Goal: Task Accomplishment & Management: Complete application form

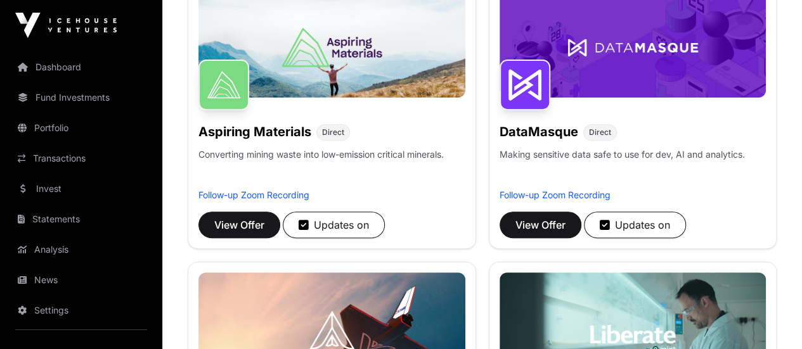
scroll to position [254, 0]
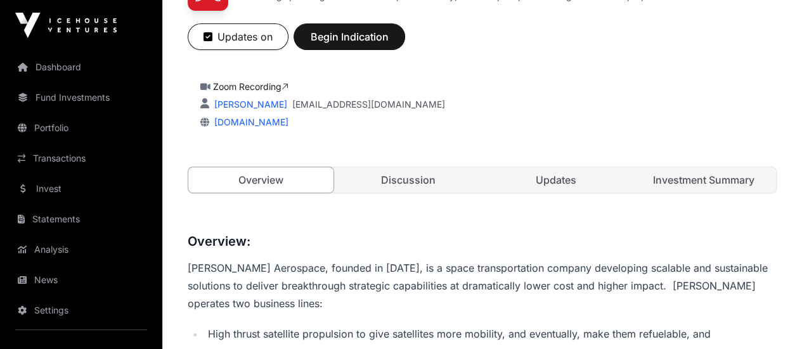
scroll to position [212, 0]
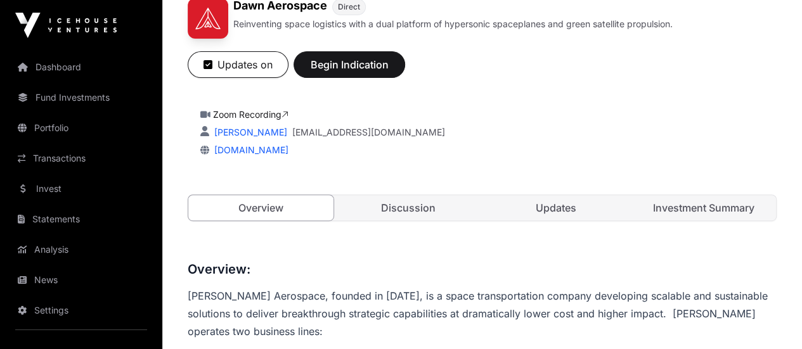
click at [684, 221] on link "Investment Summary" at bounding box center [703, 207] width 145 height 25
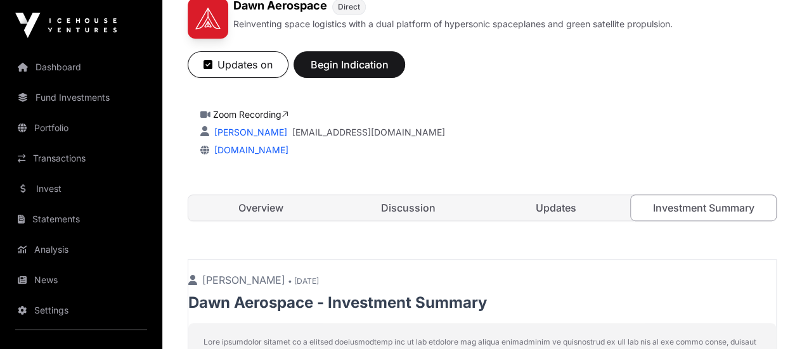
click at [570, 221] on link "Updates" at bounding box center [556, 207] width 145 height 25
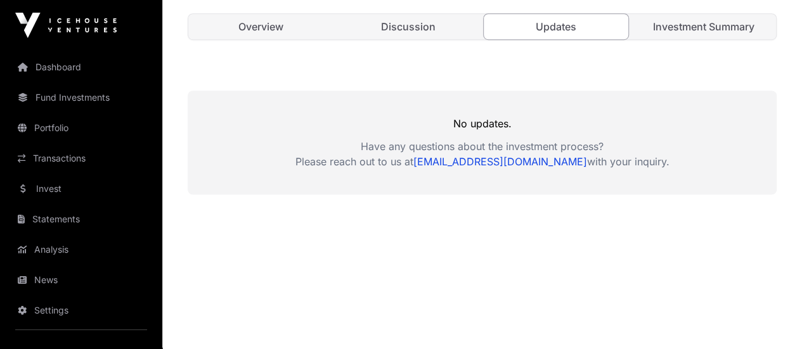
scroll to position [402, 0]
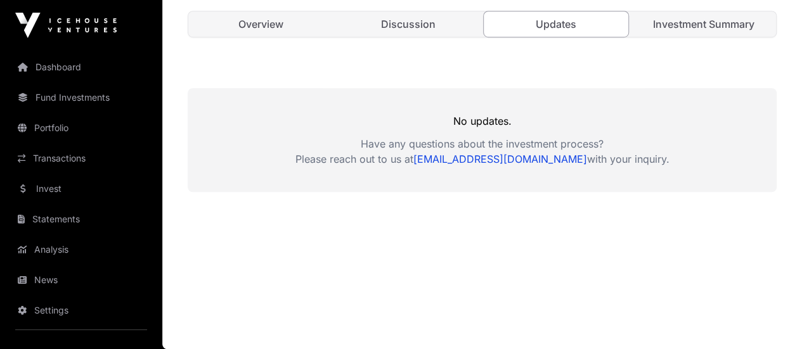
click at [407, 37] on link "Discussion" at bounding box center [408, 23] width 145 height 25
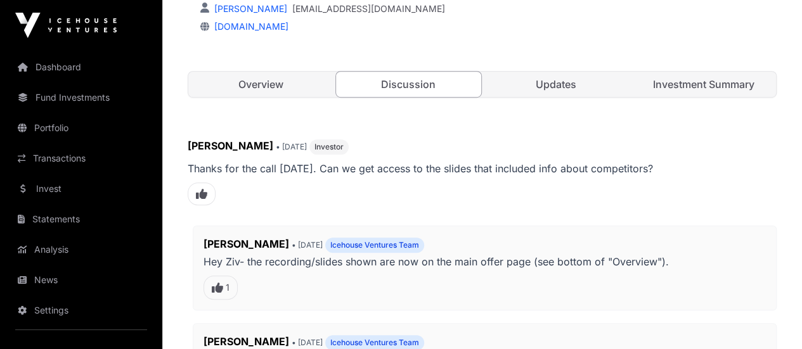
scroll to position [332, 0]
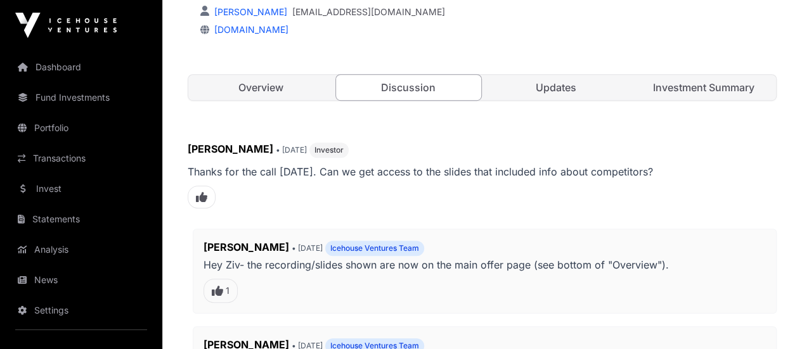
click at [703, 100] on link "Investment Summary" at bounding box center [703, 87] width 145 height 25
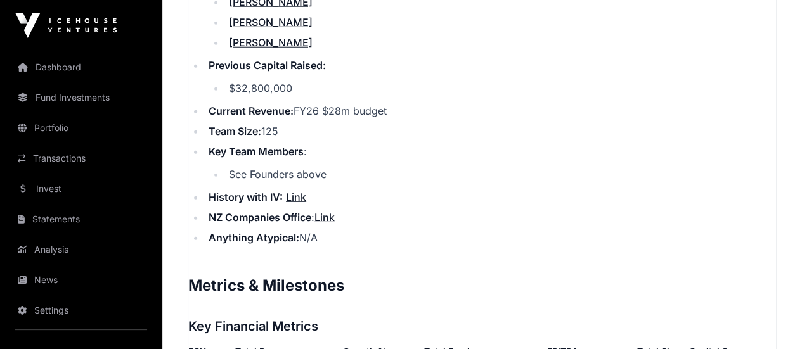
scroll to position [1728, 0]
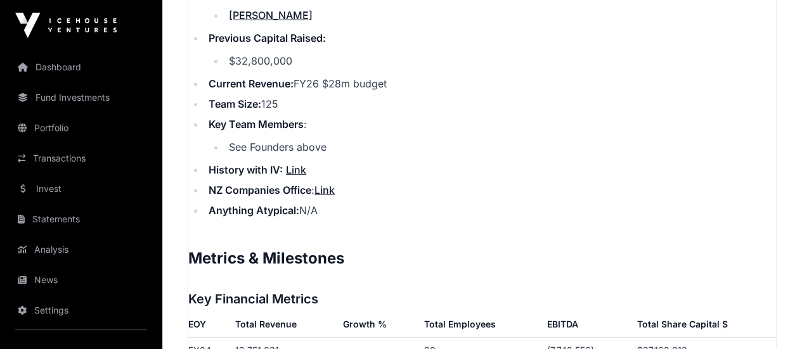
click at [296, 176] on link "Link" at bounding box center [296, 170] width 20 height 13
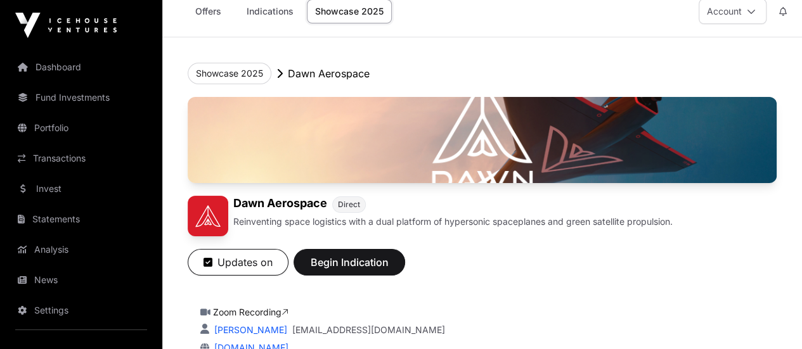
scroll to position [0, 0]
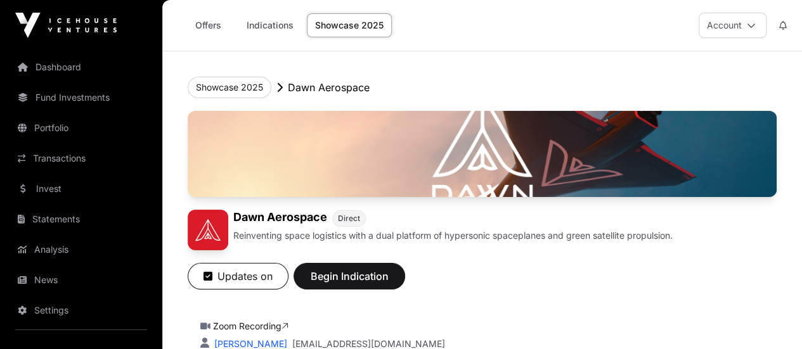
click at [214, 23] on link "Offers" at bounding box center [208, 25] width 51 height 24
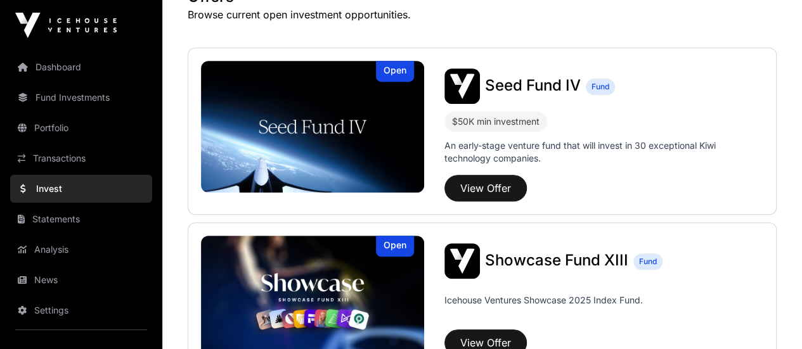
scroll to position [317, 0]
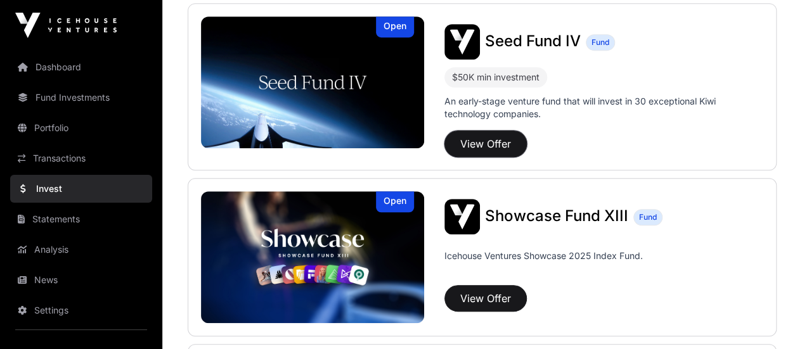
click at [487, 140] on button "View Offer" at bounding box center [486, 144] width 82 height 27
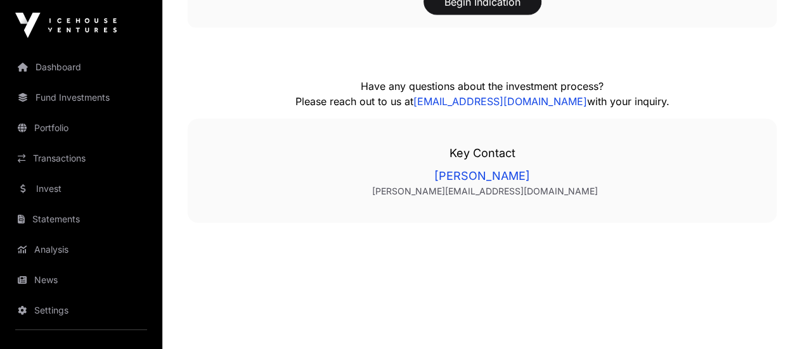
scroll to position [1332, 0]
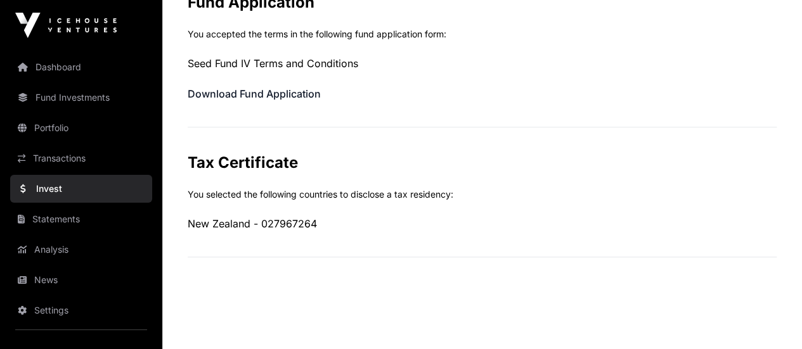
scroll to position [643, 0]
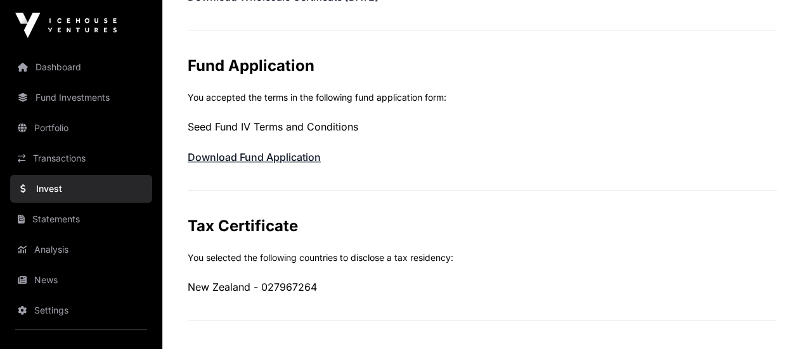
click at [251, 157] on link "Download Fund Application" at bounding box center [254, 157] width 133 height 13
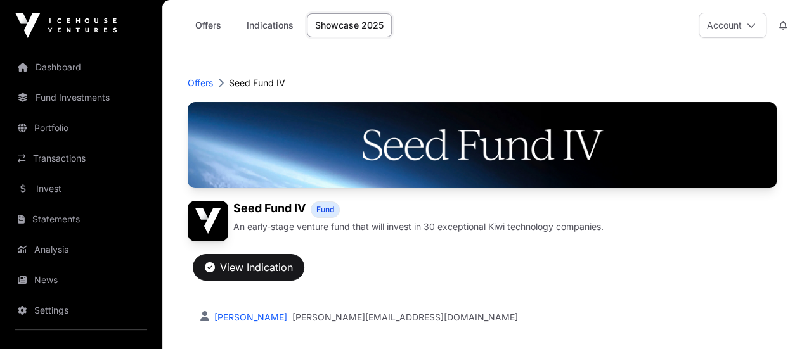
click at [200, 83] on p "Offers" at bounding box center [200, 83] width 25 height 13
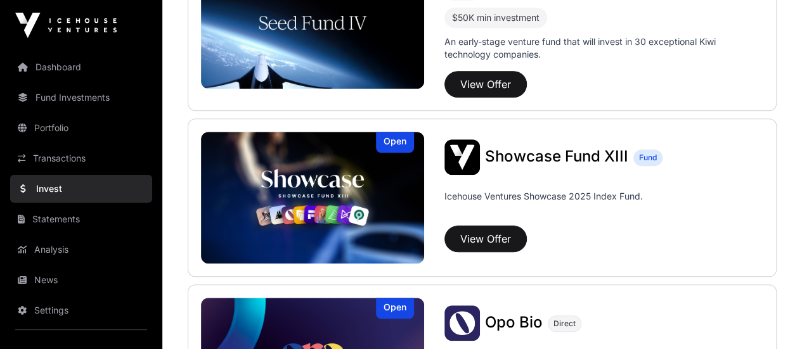
scroll to position [381, 0]
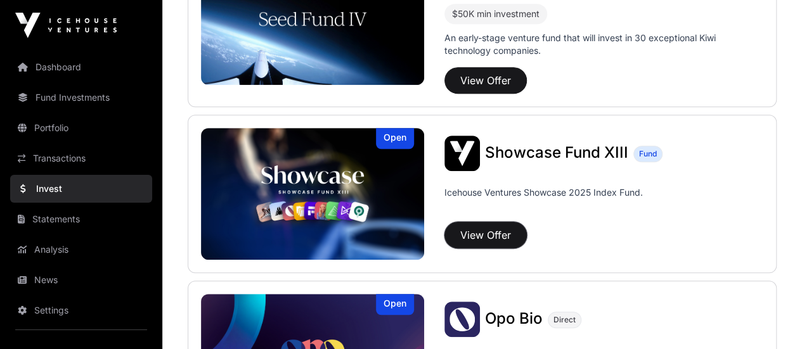
click at [496, 233] on button "View Offer" at bounding box center [486, 235] width 82 height 27
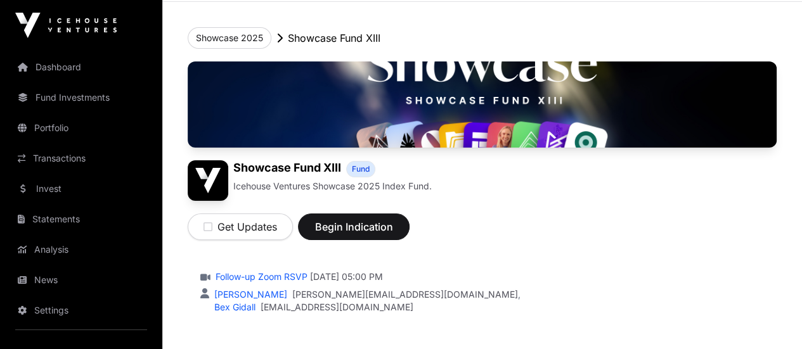
scroll to position [127, 0]
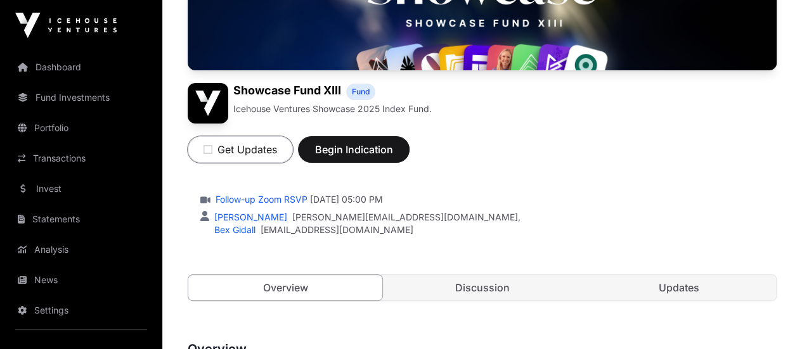
click at [212, 155] on icon "button" at bounding box center [208, 150] width 9 height 10
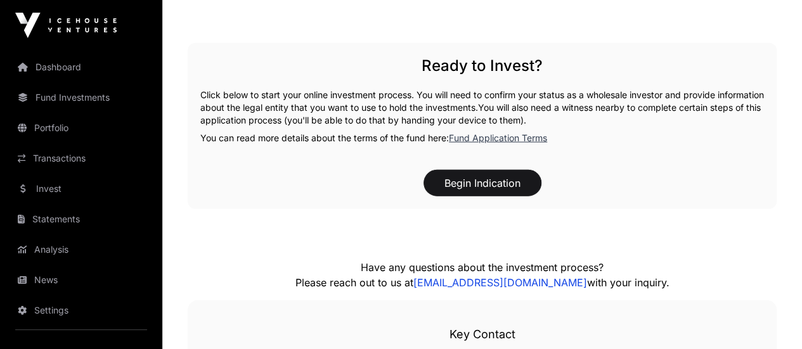
scroll to position [1649, 0]
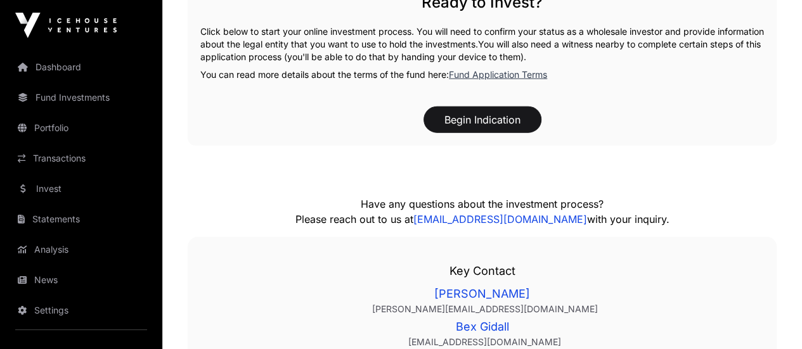
click at [504, 80] on link "Fund Application Terms" at bounding box center [498, 74] width 98 height 11
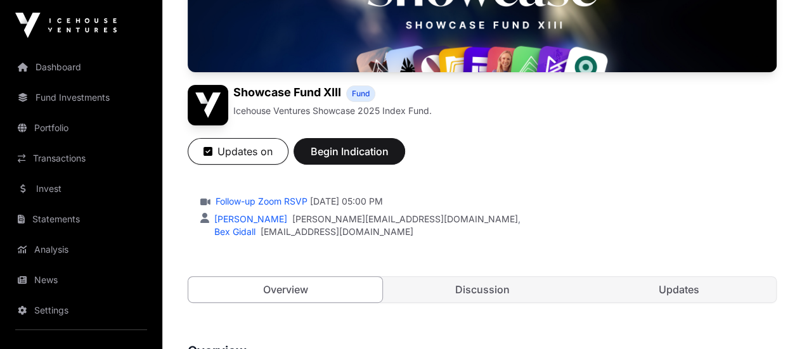
scroll to position [127, 0]
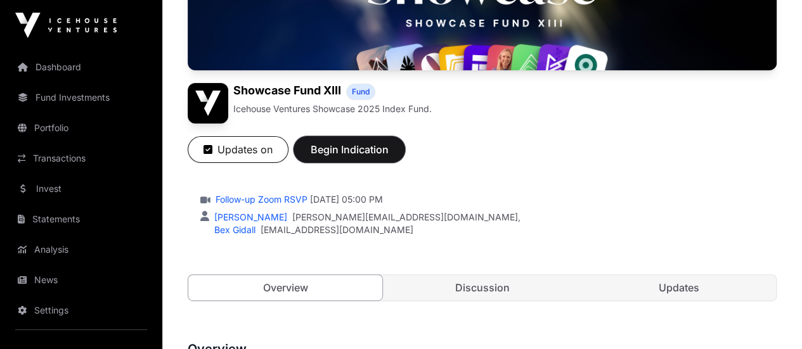
click at [389, 157] on span "Begin Indication" at bounding box center [350, 149] width 80 height 15
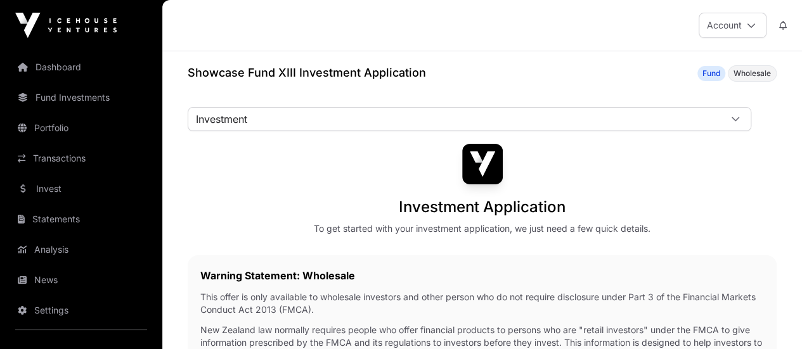
click at [0, 0] on div "Investment Fund Application AML Nature & Purpose Wholesale IRD Details Tax Cert…" at bounding box center [0, 0] width 0 height 0
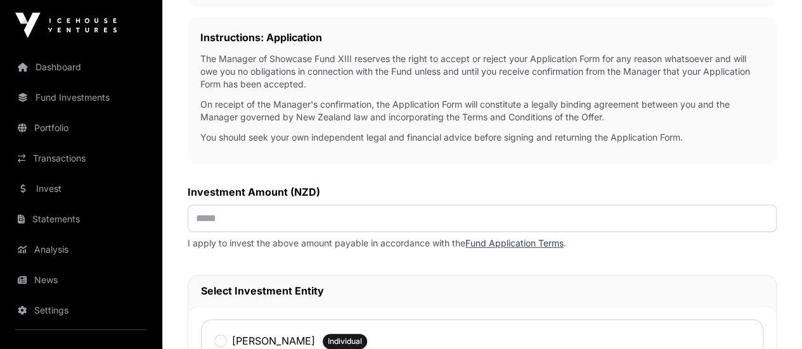
scroll to position [444, 0]
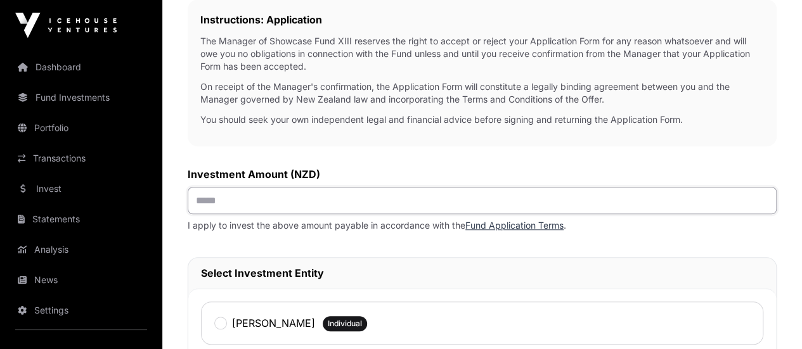
click at [367, 213] on input "text" at bounding box center [482, 200] width 589 height 27
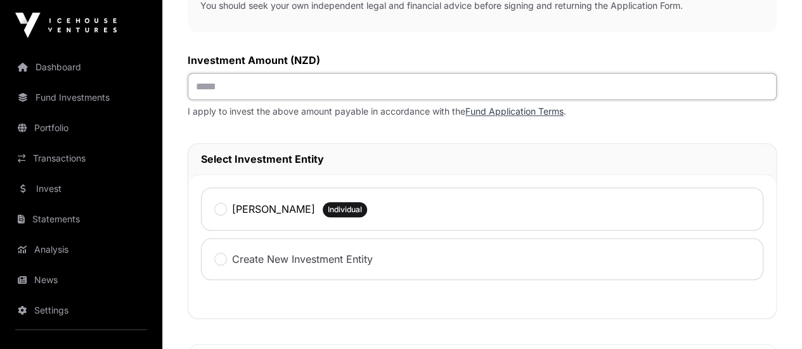
scroll to position [571, 0]
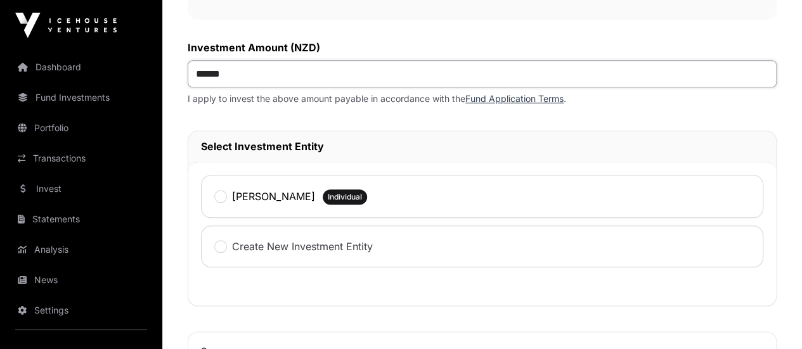
type input "*******"
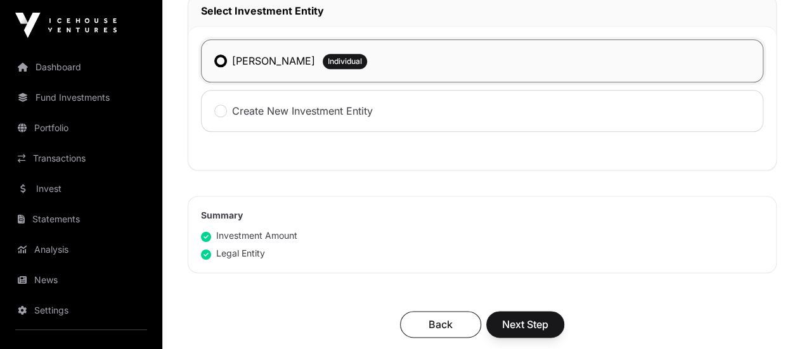
scroll to position [761, 0]
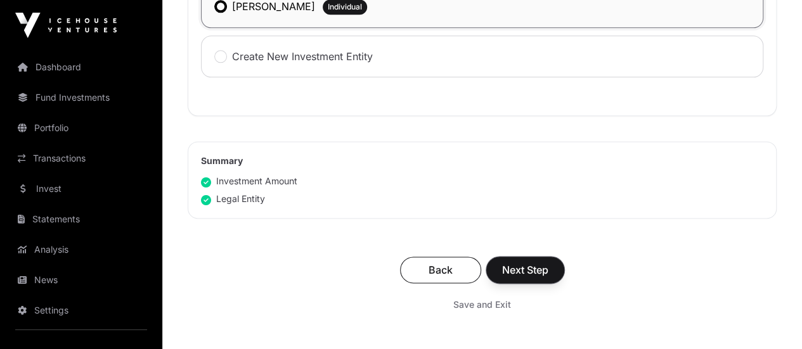
click at [549, 278] on span "Next Step" at bounding box center [525, 270] width 46 height 15
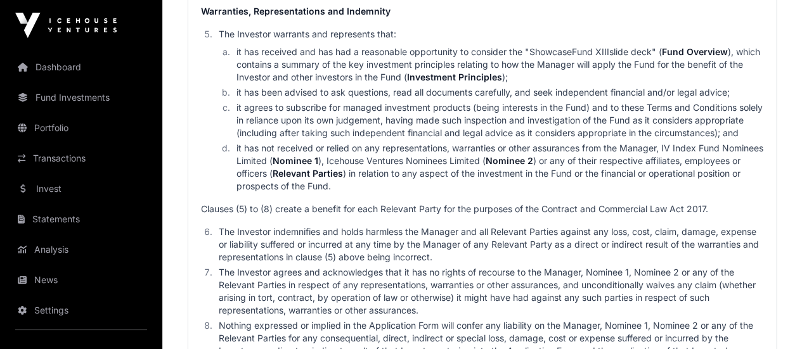
scroll to position [2093, 0]
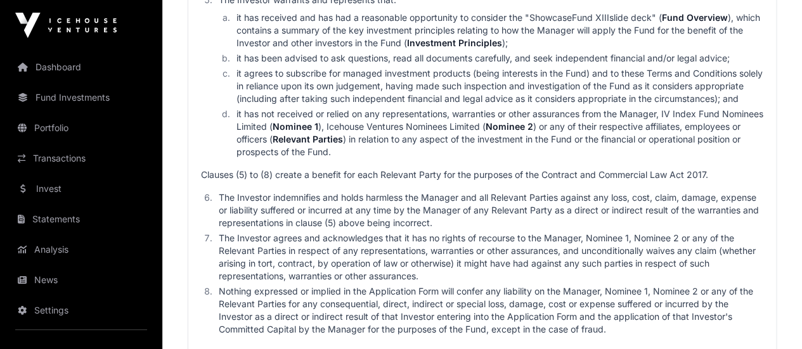
click at [543, 105] on li "it agrees to subscribe for managed investment products (being interests in the …" at bounding box center [498, 86] width 531 height 38
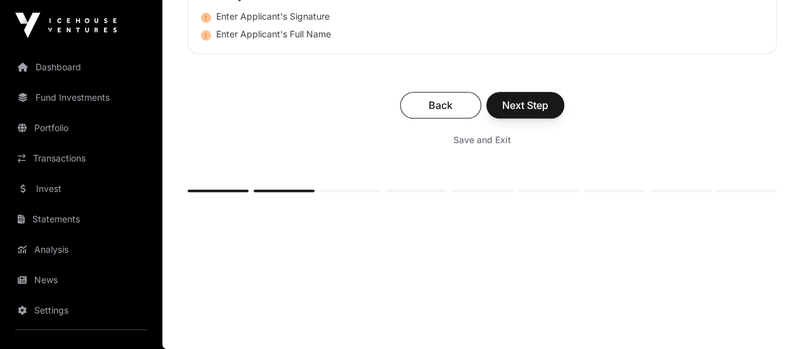
scroll to position [6153, 0]
type input "***"
type input "**********"
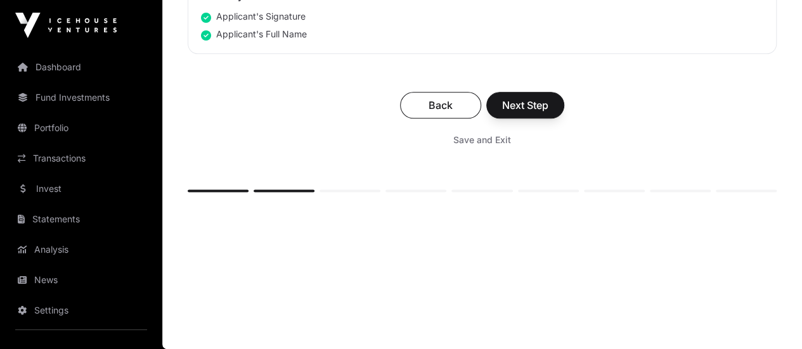
scroll to position [6406, 0]
click at [549, 113] on span "Next Step" at bounding box center [525, 105] width 46 height 15
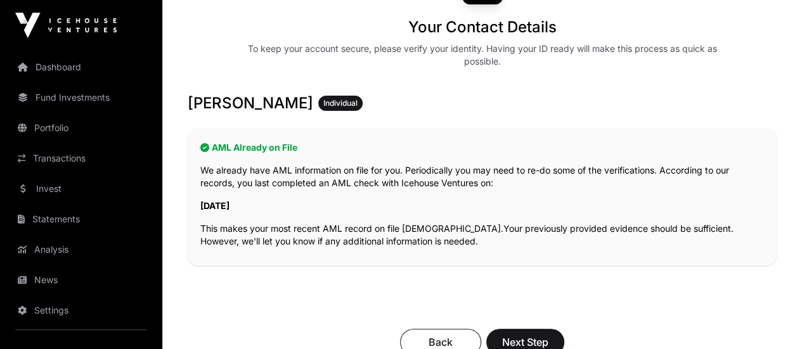
scroll to position [190, 0]
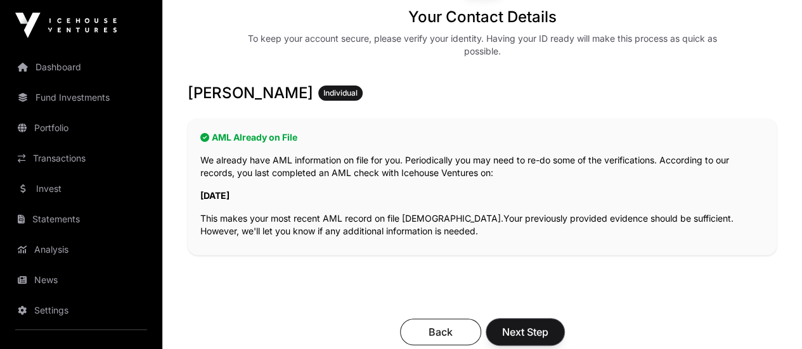
click at [549, 325] on span "Next Step" at bounding box center [525, 332] width 46 height 15
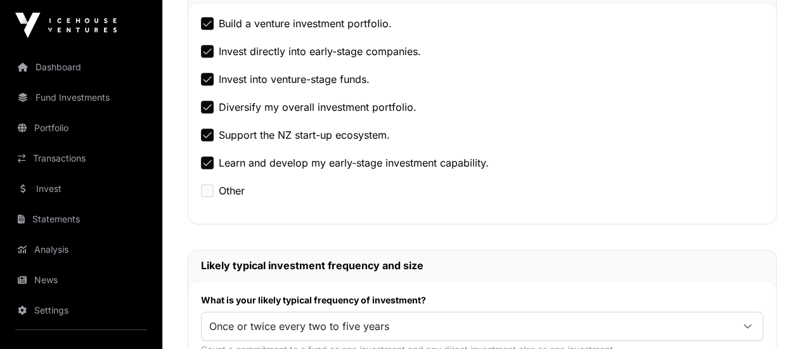
scroll to position [507, 0]
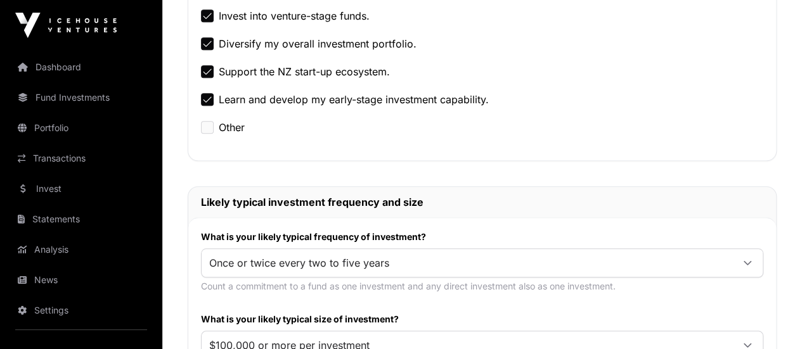
click at [745, 259] on icon at bounding box center [747, 263] width 9 height 9
click at [433, 141] on span "Once or twice per year" at bounding box center [406, 145] width 110 height 10
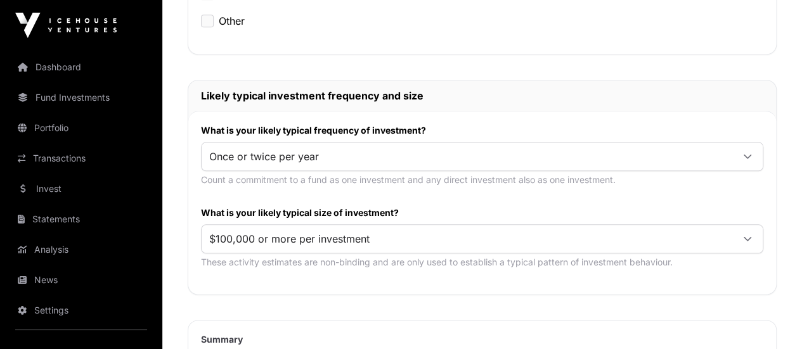
scroll to position [634, 0]
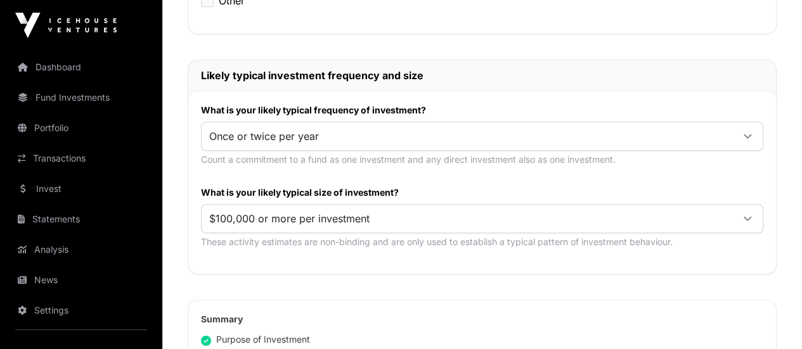
click at [747, 214] on icon at bounding box center [747, 218] width 9 height 9
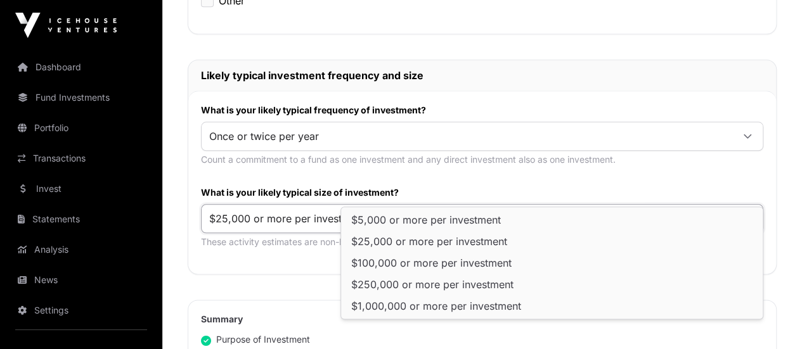
click at [405, 238] on span "$25,000 or more per investment" at bounding box center [429, 242] width 156 height 10
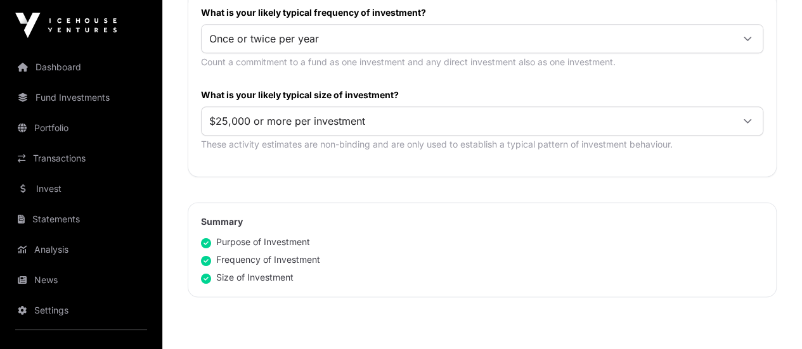
scroll to position [761, 0]
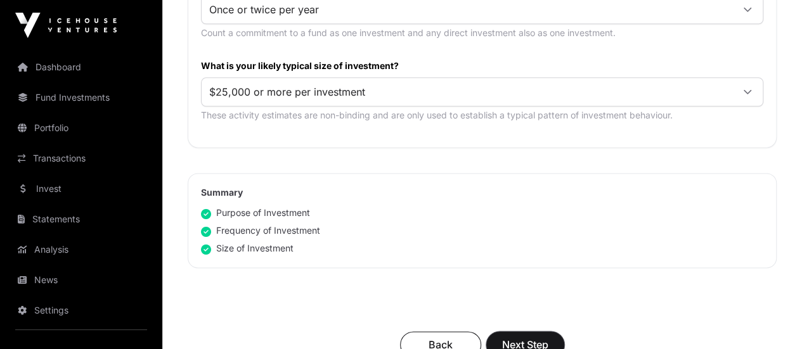
click at [549, 337] on span "Next Step" at bounding box center [525, 344] width 46 height 15
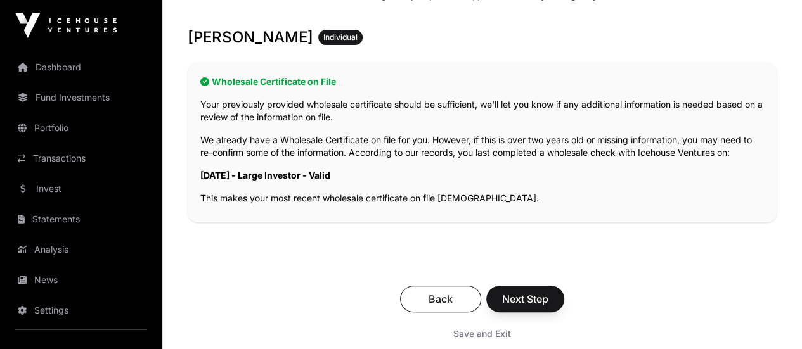
scroll to position [254, 0]
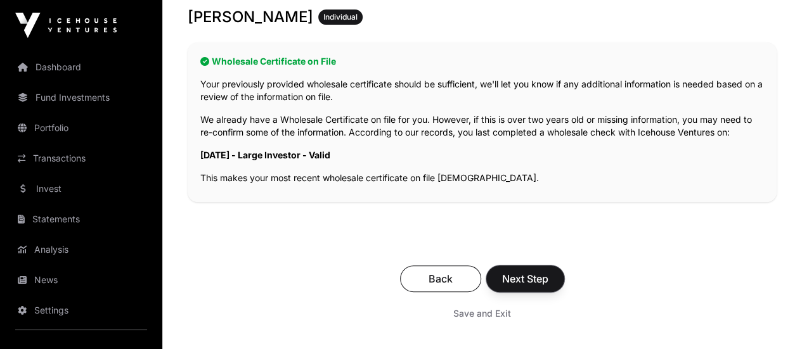
click at [549, 271] on span "Next Step" at bounding box center [525, 278] width 46 height 15
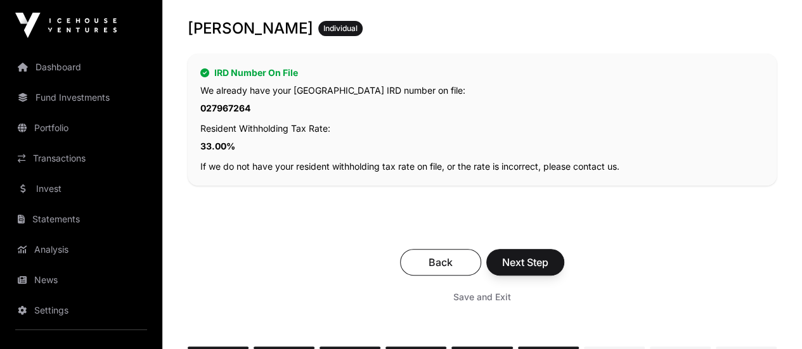
scroll to position [254, 0]
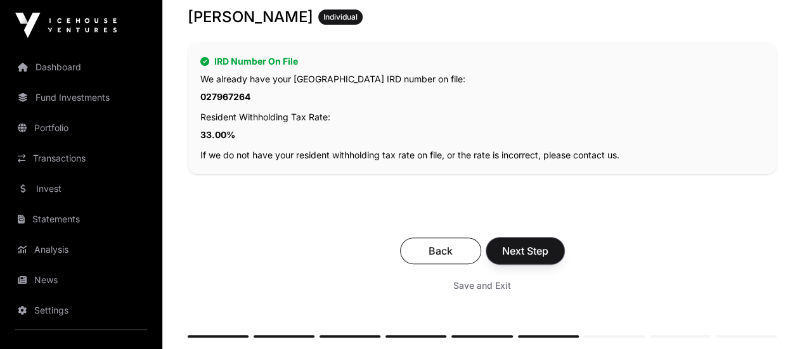
click at [549, 244] on span "Next Step" at bounding box center [525, 251] width 46 height 15
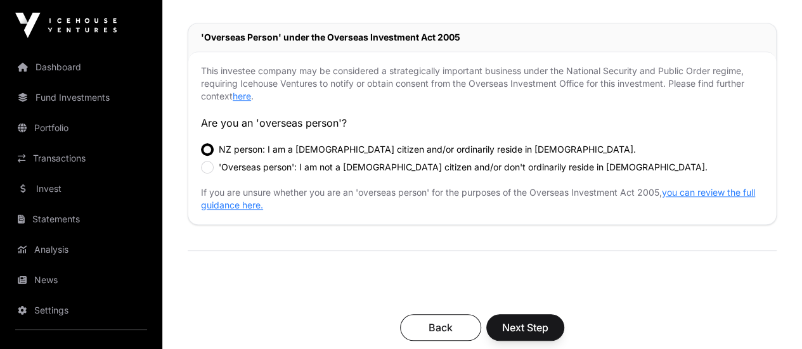
scroll to position [444, 0]
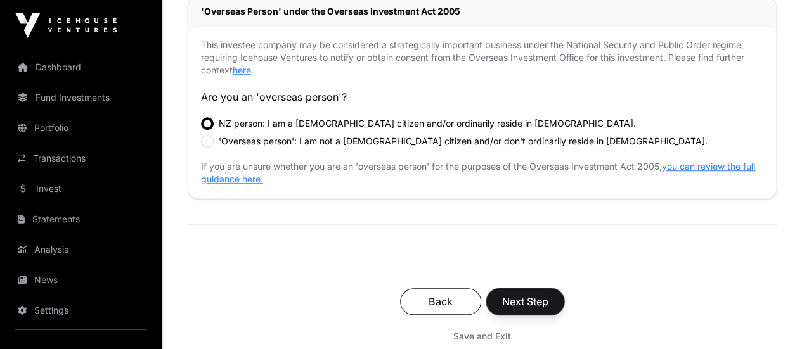
click at [549, 294] on span "Next Step" at bounding box center [525, 301] width 46 height 15
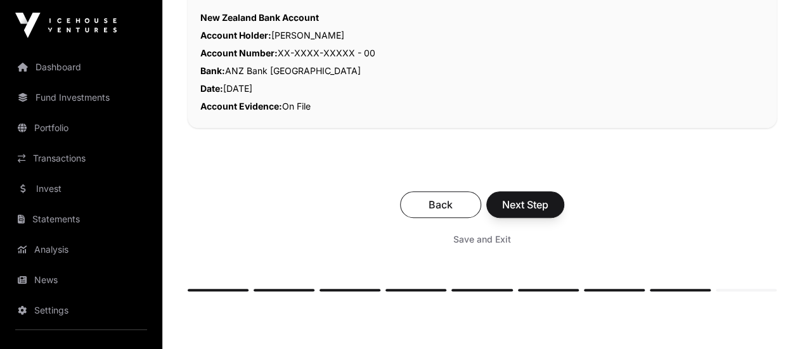
scroll to position [381, 0]
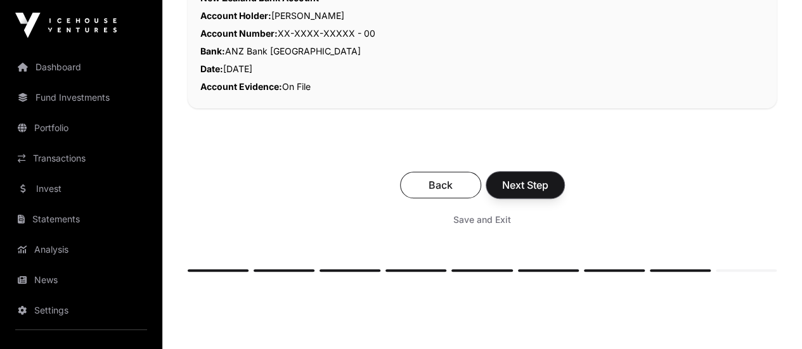
click at [549, 178] on span "Next Step" at bounding box center [525, 185] width 46 height 15
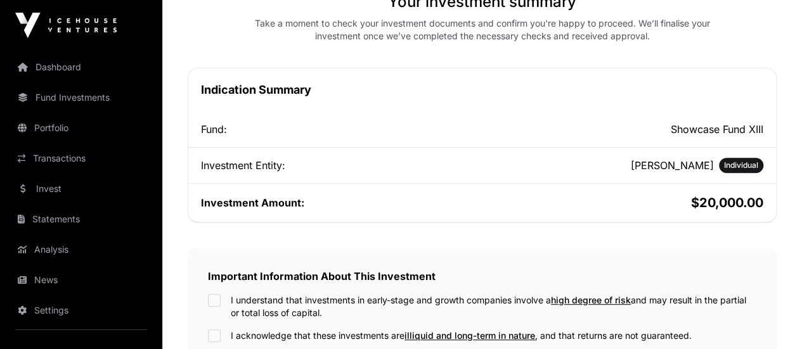
scroll to position [254, 0]
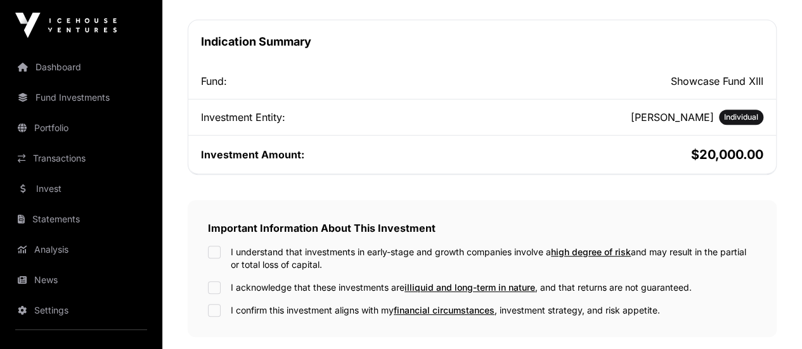
click at [352, 246] on div "I understand that investments in early-stage and growth companies involve a hig…" at bounding box center [482, 258] width 549 height 25
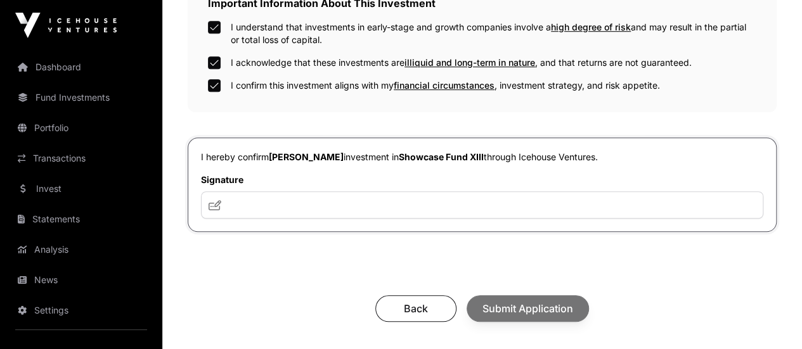
scroll to position [507, 0]
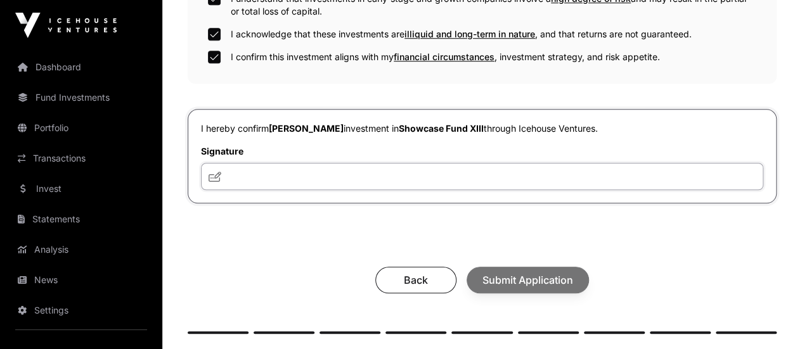
click at [428, 163] on input "text" at bounding box center [482, 176] width 563 height 27
type input "***"
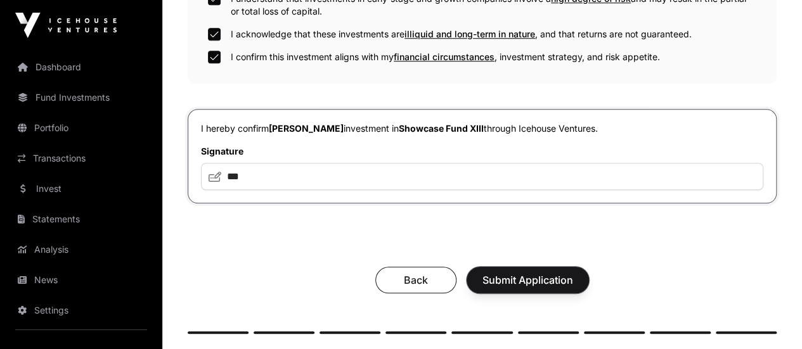
click at [573, 273] on span "Submit Application" at bounding box center [528, 280] width 91 height 15
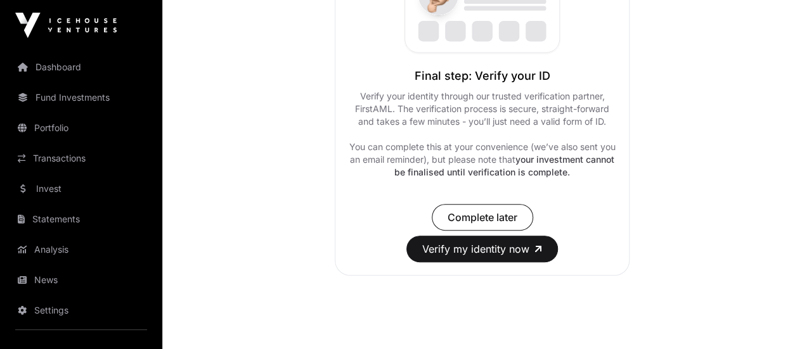
scroll to position [317, 0]
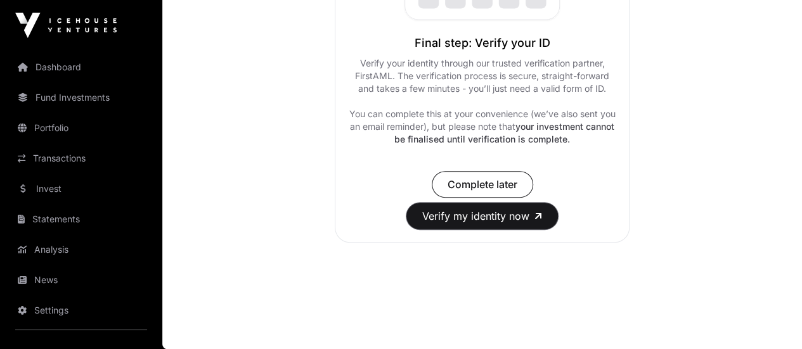
click at [489, 230] on button "Verify my identity now" at bounding box center [483, 216] width 152 height 27
click at [51, 130] on link "Portfolio" at bounding box center [81, 128] width 142 height 28
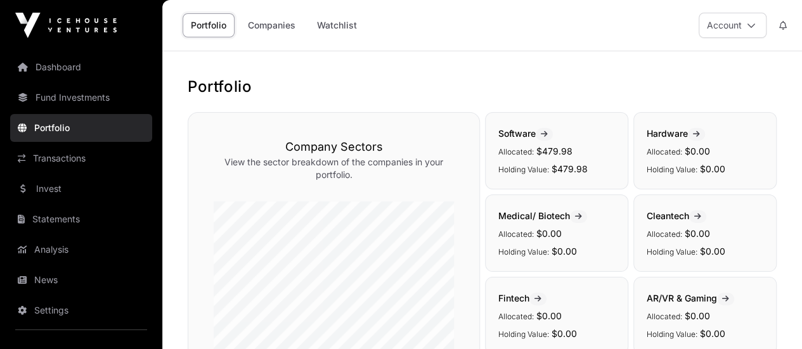
scroll to position [438, 0]
